Goal: Information Seeking & Learning: Learn about a topic

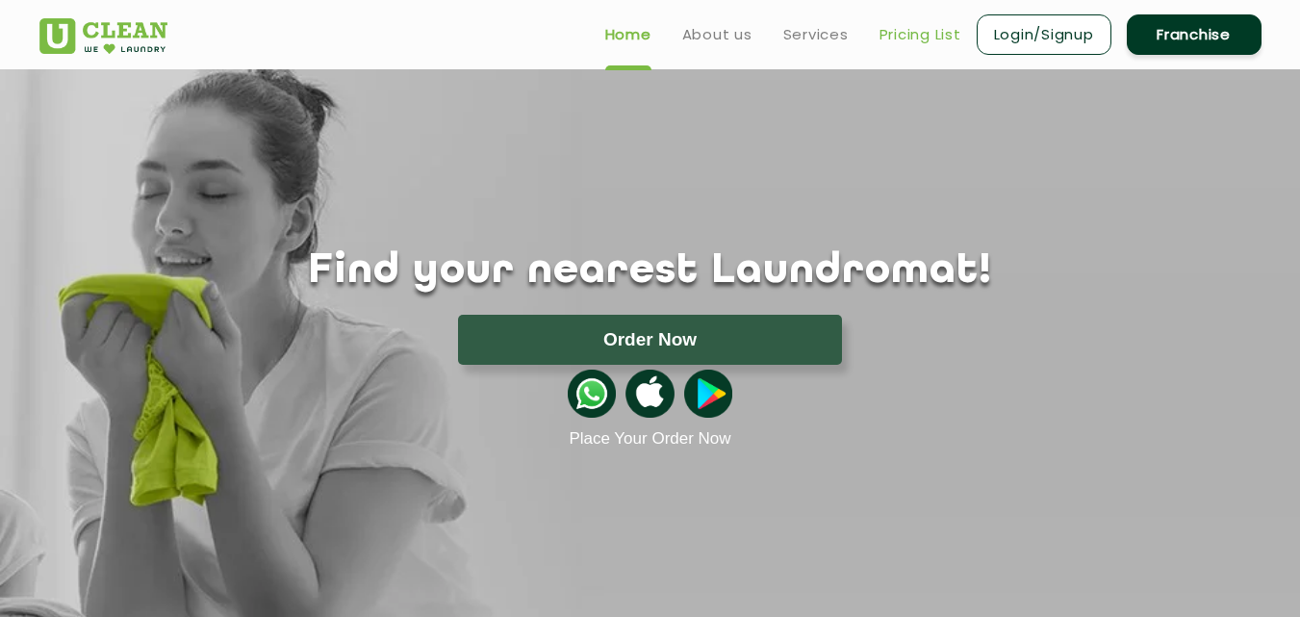
click at [899, 37] on link "Pricing List" at bounding box center [921, 34] width 82 height 23
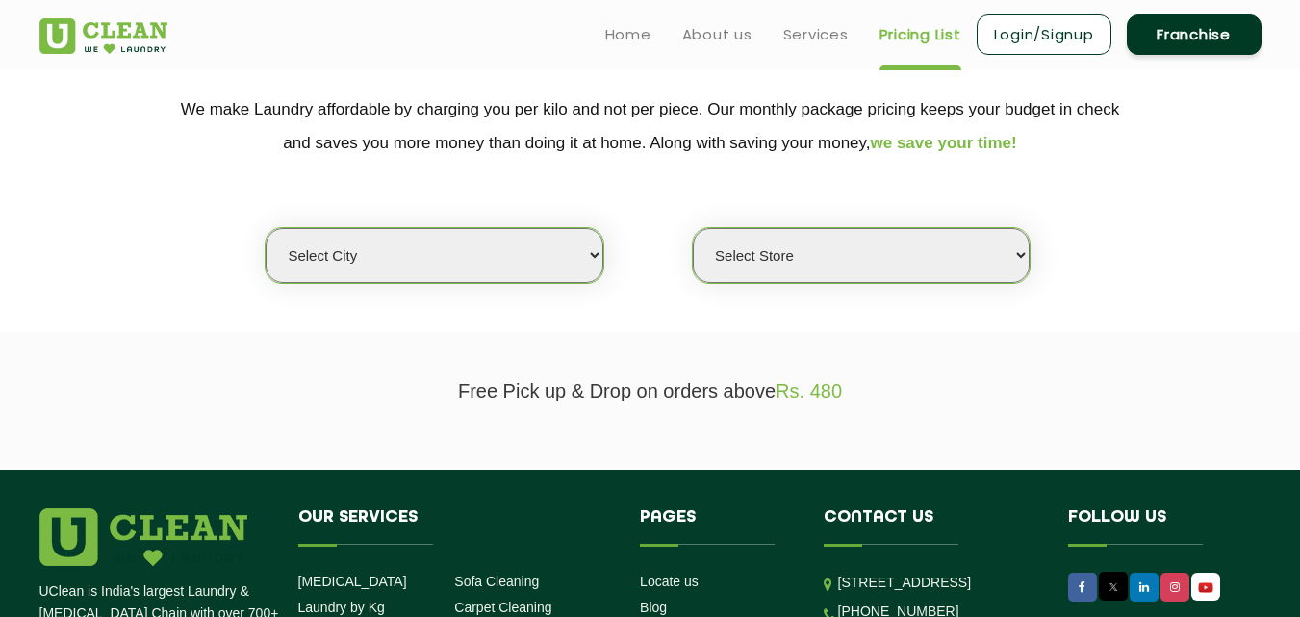
scroll to position [359, 0]
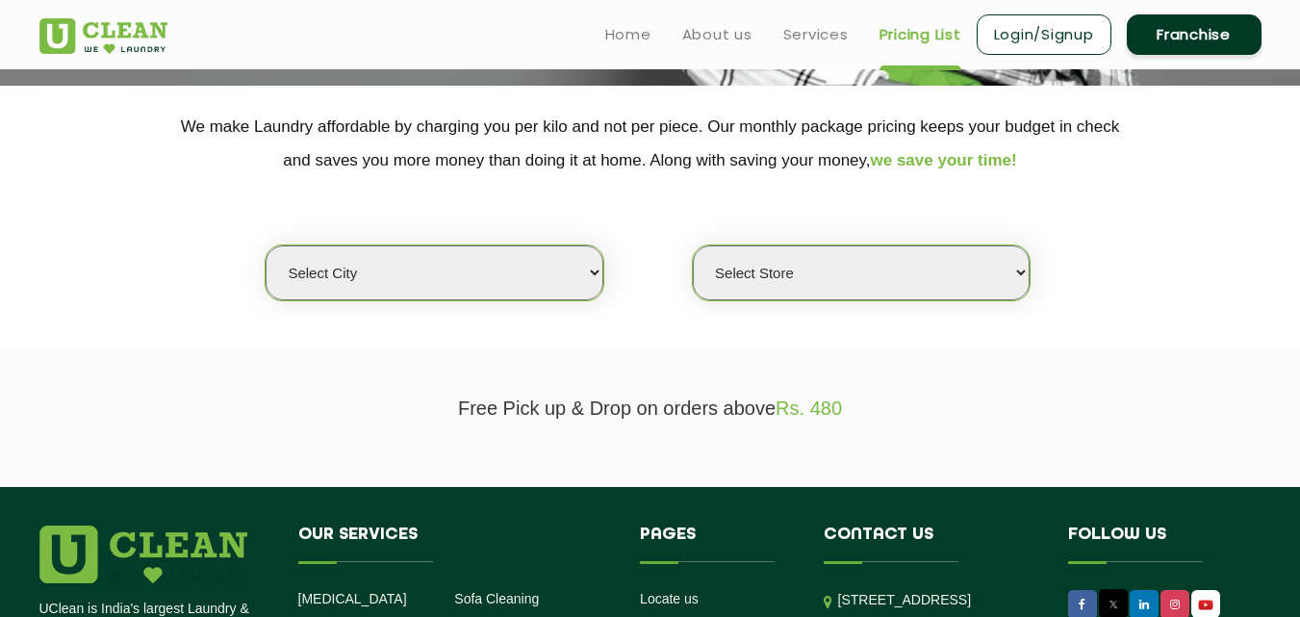
click at [572, 273] on select "Select city [GEOGRAPHIC_DATA] [GEOGRAPHIC_DATA] [GEOGRAPHIC_DATA] [GEOGRAPHIC_D…" at bounding box center [434, 272] width 337 height 55
select select "1"
click at [266, 245] on select "Select city [GEOGRAPHIC_DATA] [GEOGRAPHIC_DATA] [GEOGRAPHIC_DATA] [GEOGRAPHIC_D…" at bounding box center [434, 272] width 337 height 55
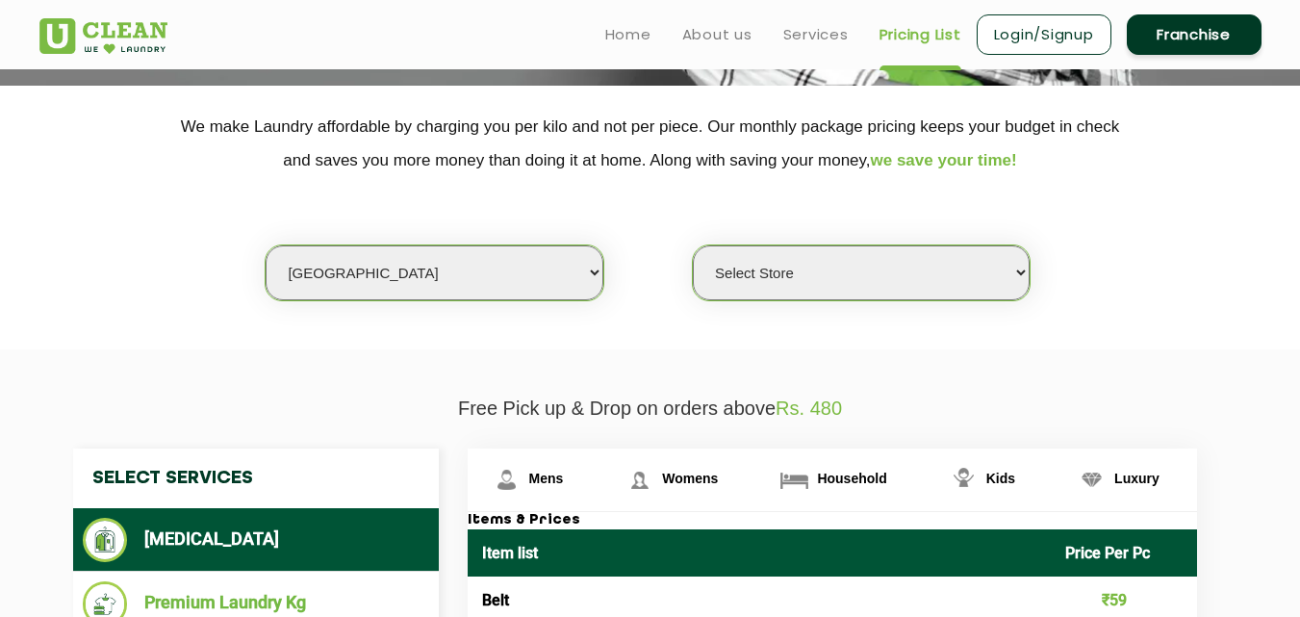
click at [850, 263] on select "Select Store [GEOGRAPHIC_DATA] [GEOGRAPHIC_DATA] 2 [GEOGRAPHIC_DATA] [PERSON_NA…" at bounding box center [861, 272] width 337 height 55
click at [693, 245] on select "Select Store [GEOGRAPHIC_DATA] [GEOGRAPHIC_DATA] 2 [GEOGRAPHIC_DATA] [PERSON_NA…" at bounding box center [861, 272] width 337 height 55
click at [955, 271] on select "Select Store [GEOGRAPHIC_DATA] [GEOGRAPHIC_DATA] 2 [GEOGRAPHIC_DATA] [PERSON_NA…" at bounding box center [861, 272] width 337 height 55
click at [1234, 263] on div "Select city [GEOGRAPHIC_DATA] [GEOGRAPHIC_DATA] [GEOGRAPHIC_DATA] [GEOGRAPHIC_D…" at bounding box center [650, 239] width 1251 height 124
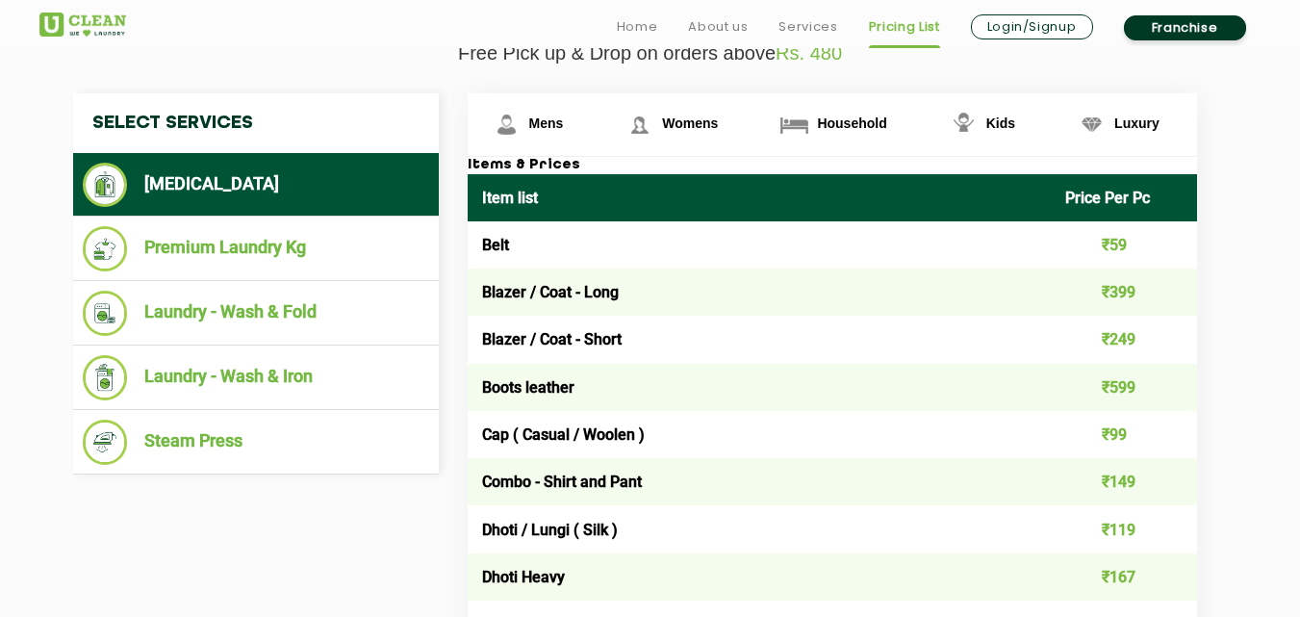
scroll to position [722, 0]
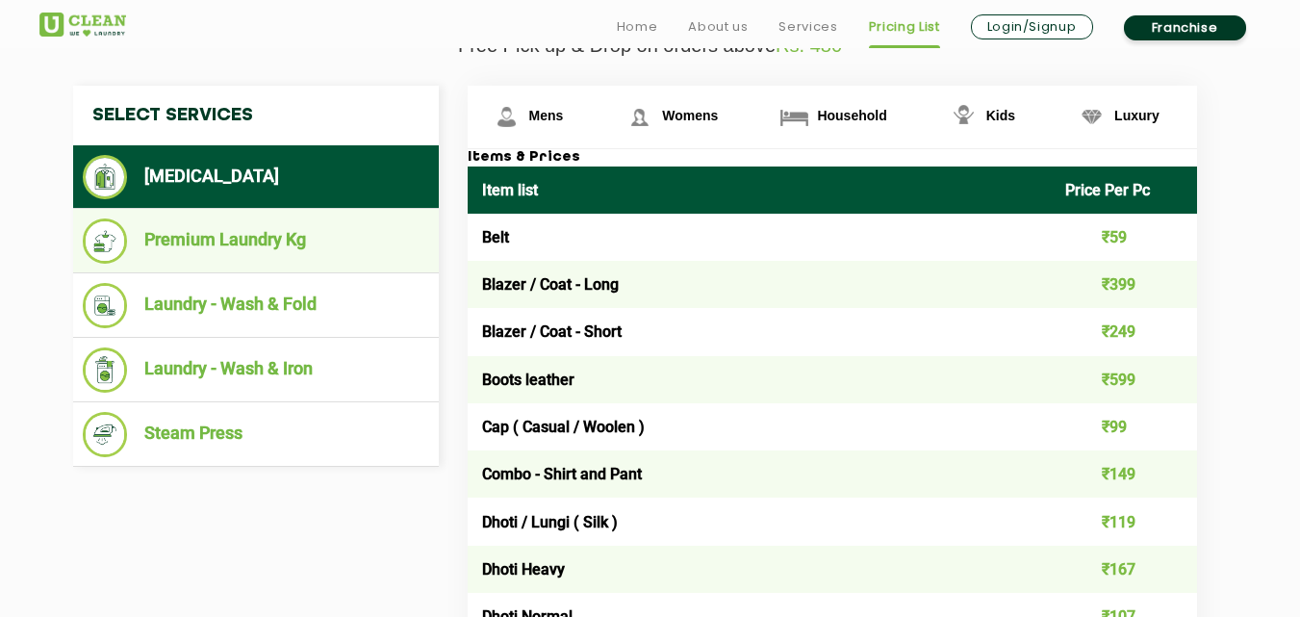
click at [298, 245] on li "Premium Laundry Kg" at bounding box center [256, 240] width 346 height 45
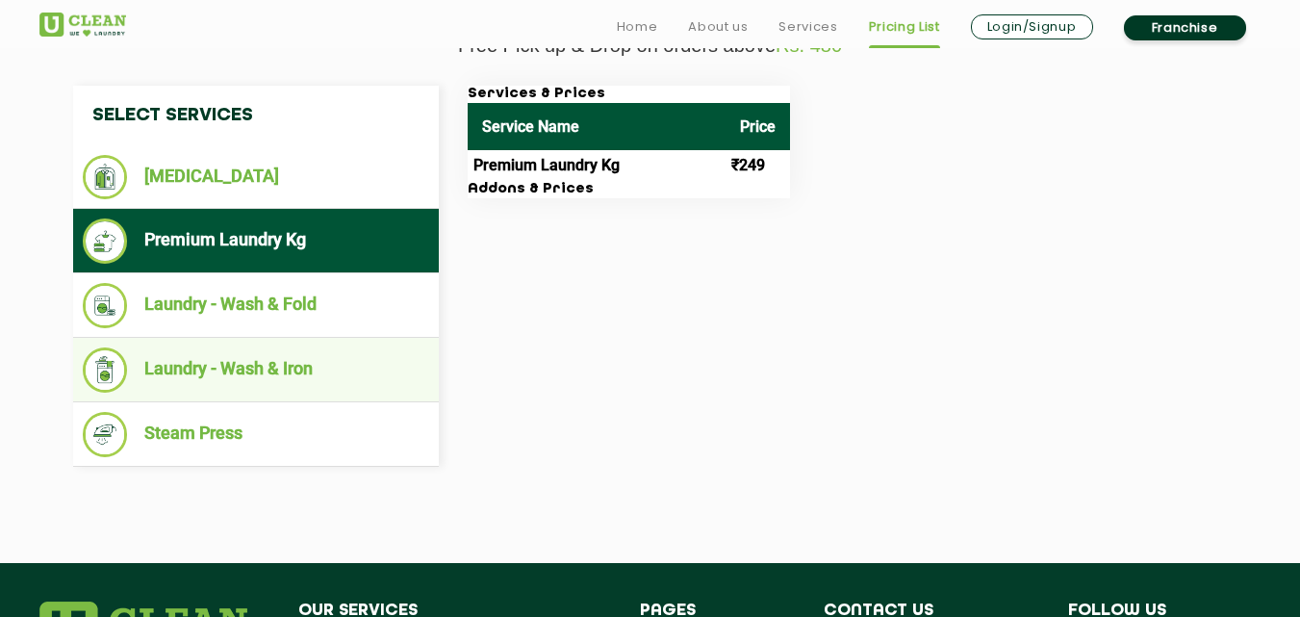
click at [280, 353] on li "Laundry - Wash & Iron" at bounding box center [256, 369] width 346 height 45
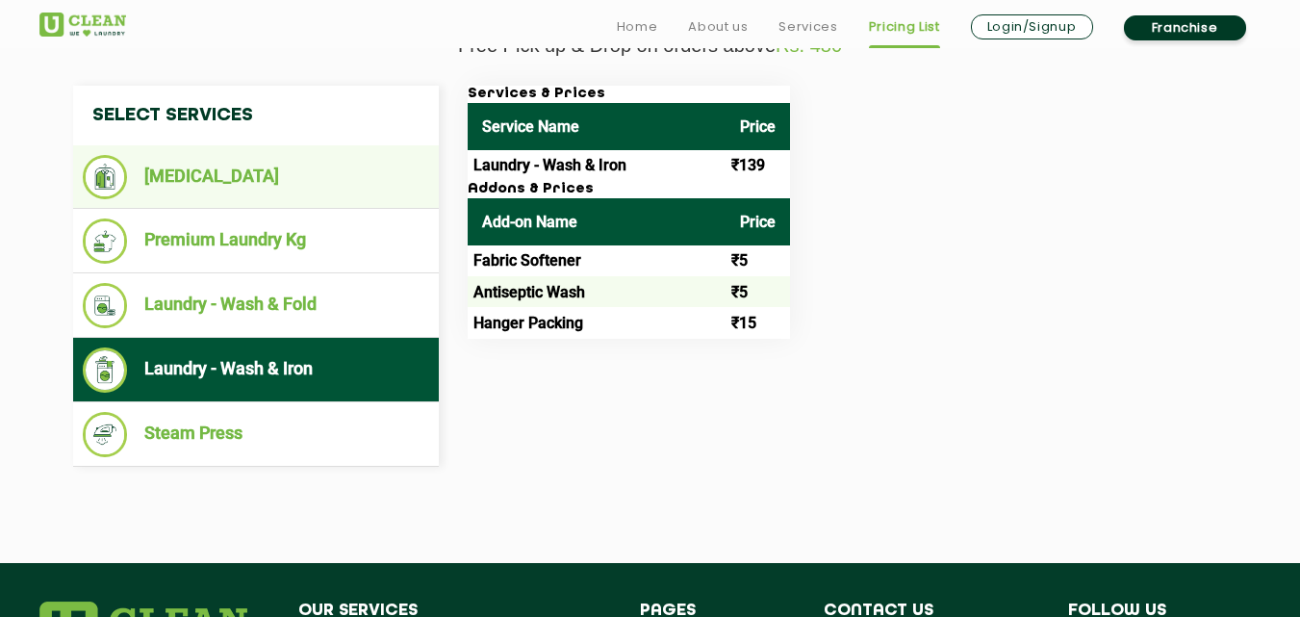
click at [260, 187] on li "[MEDICAL_DATA]" at bounding box center [256, 177] width 346 height 44
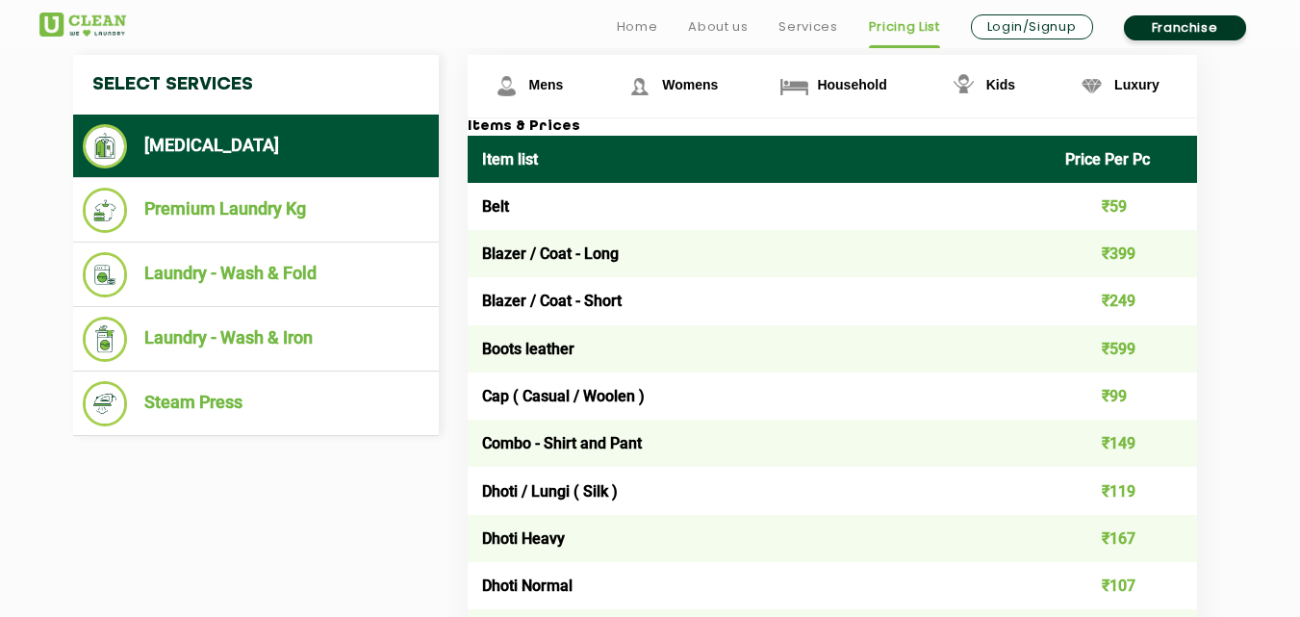
scroll to position [745, 0]
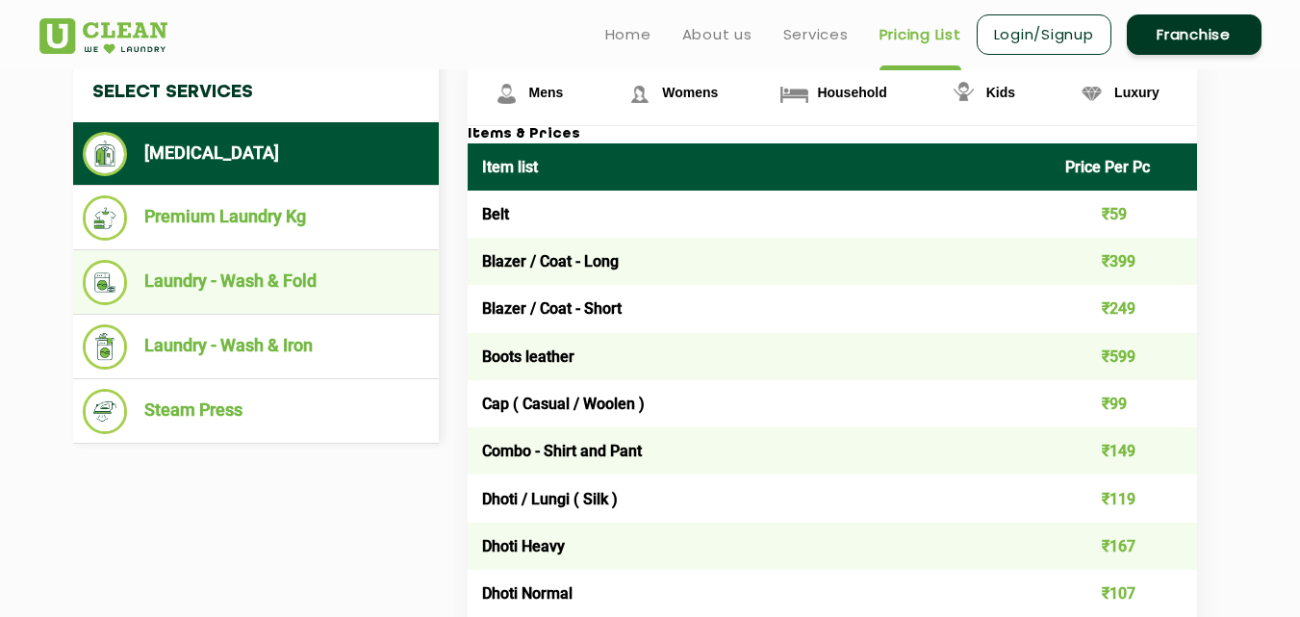
click at [319, 276] on li "Laundry - Wash & Fold" at bounding box center [256, 282] width 346 height 45
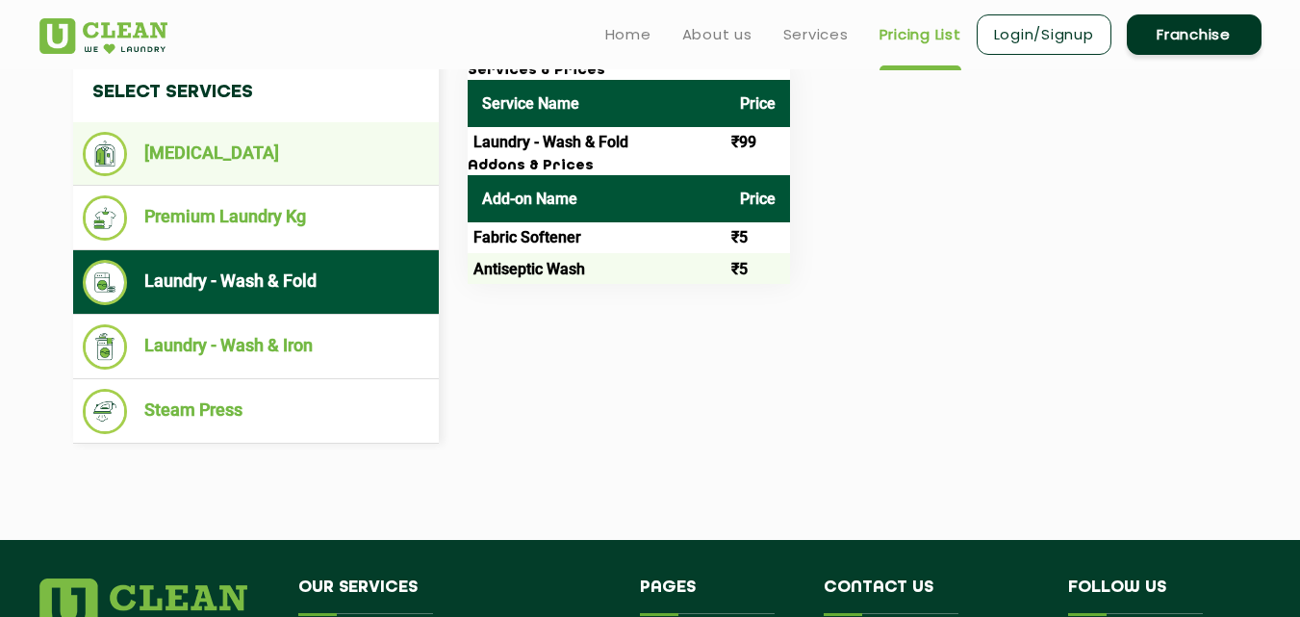
click at [277, 166] on li "[MEDICAL_DATA]" at bounding box center [256, 154] width 346 height 44
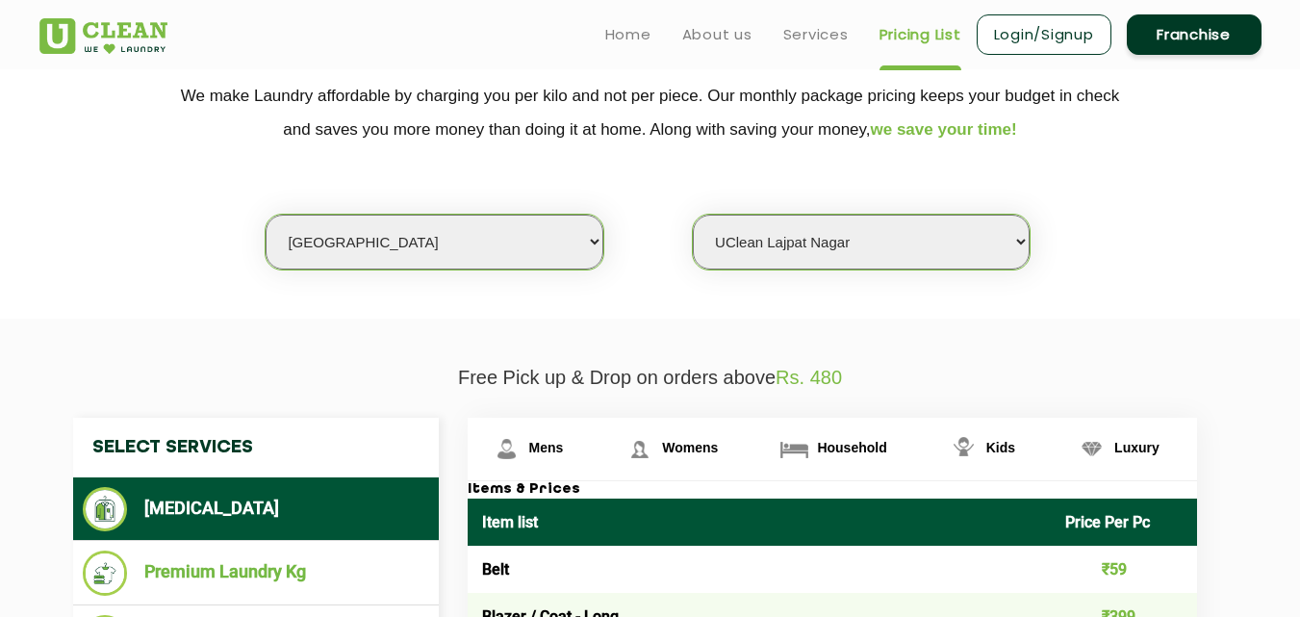
scroll to position [373, 0]
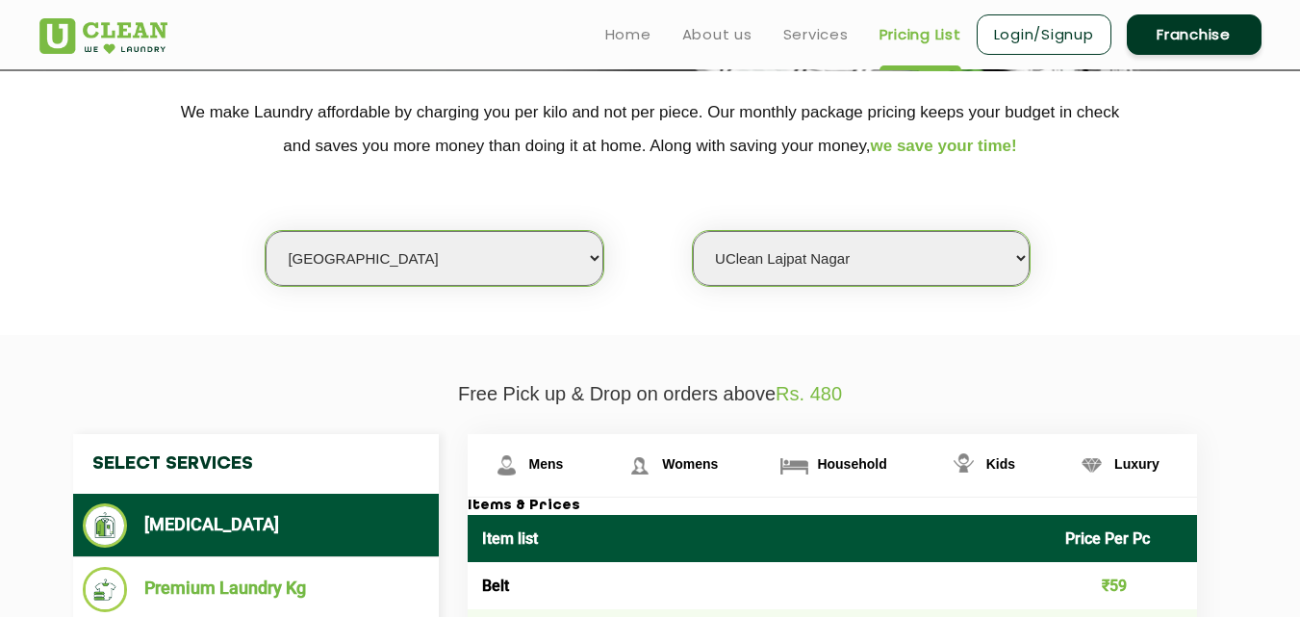
click at [948, 259] on select "Select Store [GEOGRAPHIC_DATA] [GEOGRAPHIC_DATA] 2 [GEOGRAPHIC_DATA] [PERSON_NA…" at bounding box center [861, 258] width 337 height 55
click at [693, 231] on select "Select Store [GEOGRAPHIC_DATA] [GEOGRAPHIC_DATA] 2 [GEOGRAPHIC_DATA] [PERSON_NA…" at bounding box center [861, 258] width 337 height 55
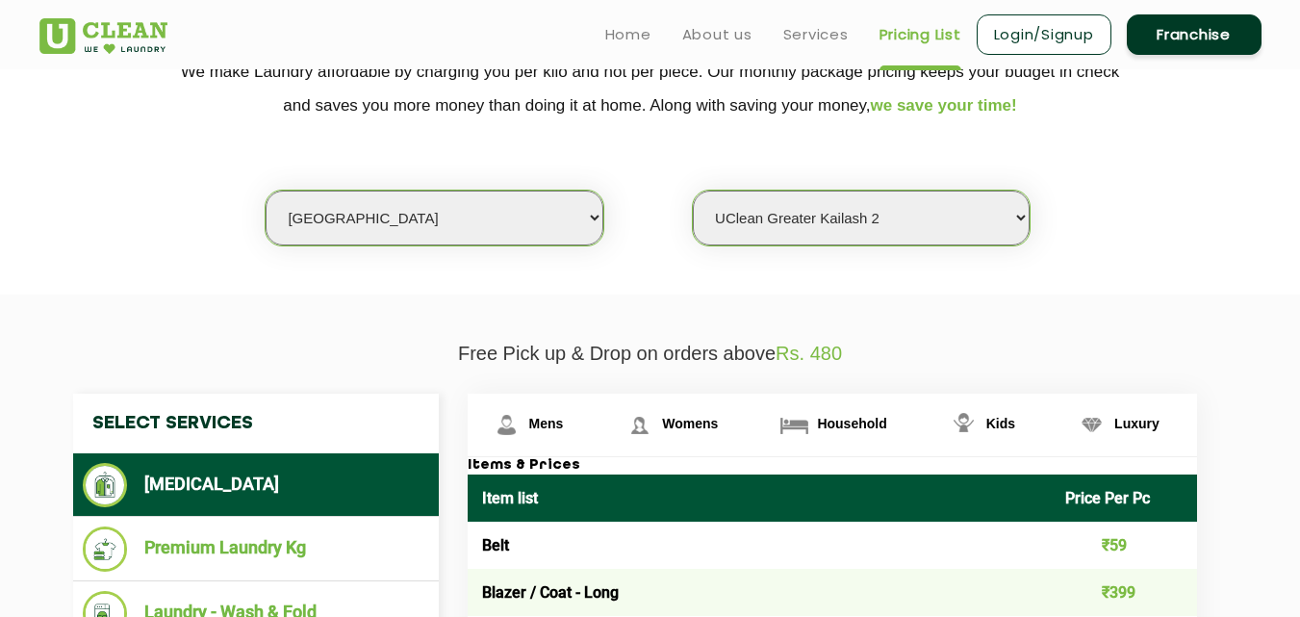
scroll to position [406, 0]
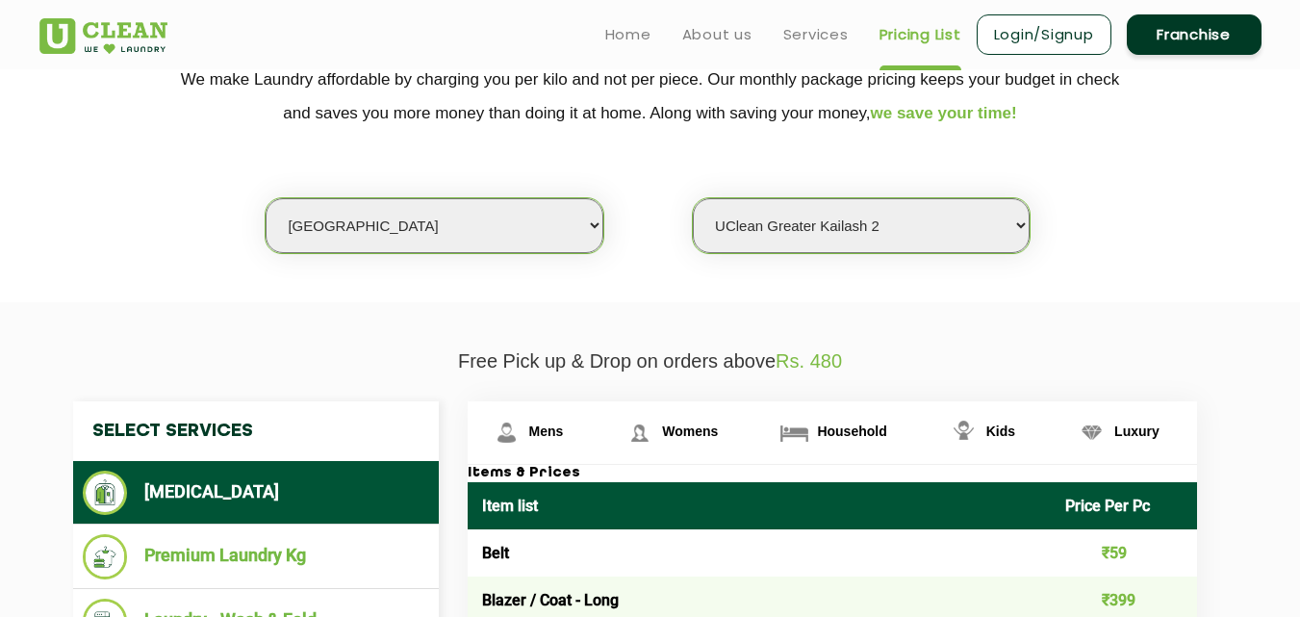
click at [949, 211] on select "Select Store [GEOGRAPHIC_DATA] [GEOGRAPHIC_DATA] 2 [GEOGRAPHIC_DATA] [PERSON_NA…" at bounding box center [861, 225] width 337 height 55
select select "2"
click at [693, 198] on select "Select Store [GEOGRAPHIC_DATA] [GEOGRAPHIC_DATA] 2 [GEOGRAPHIC_DATA] [PERSON_NA…" at bounding box center [861, 225] width 337 height 55
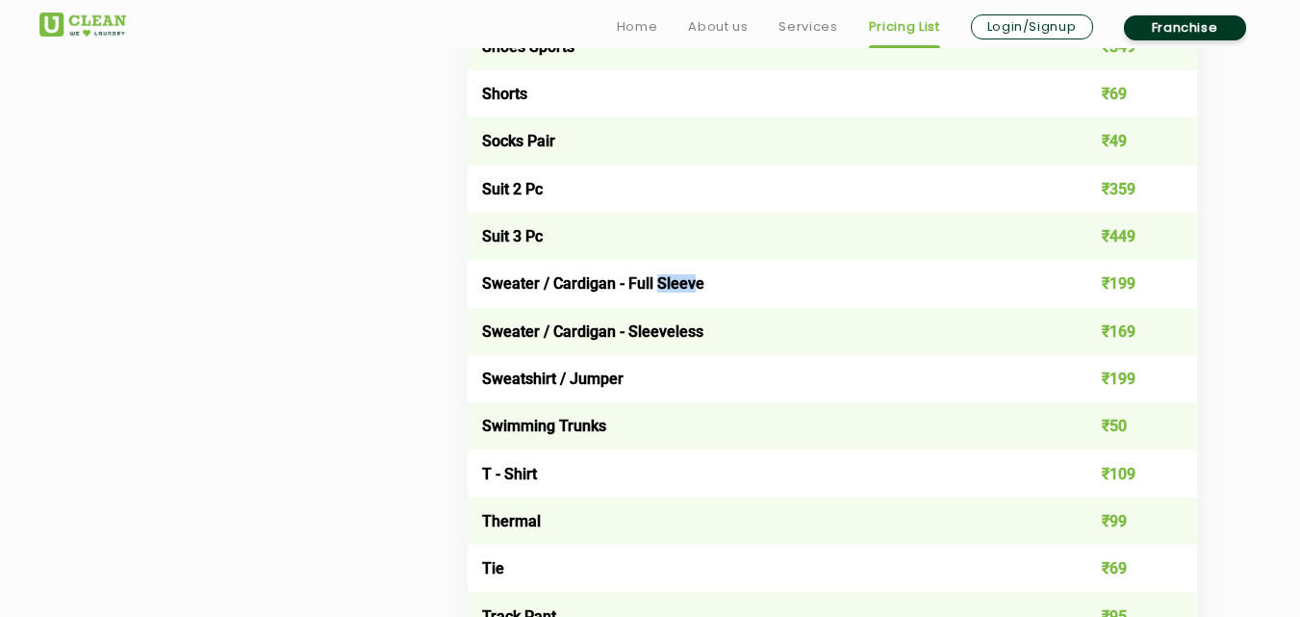
scroll to position [3072, 0]
